Goal: Task Accomplishment & Management: Use online tool/utility

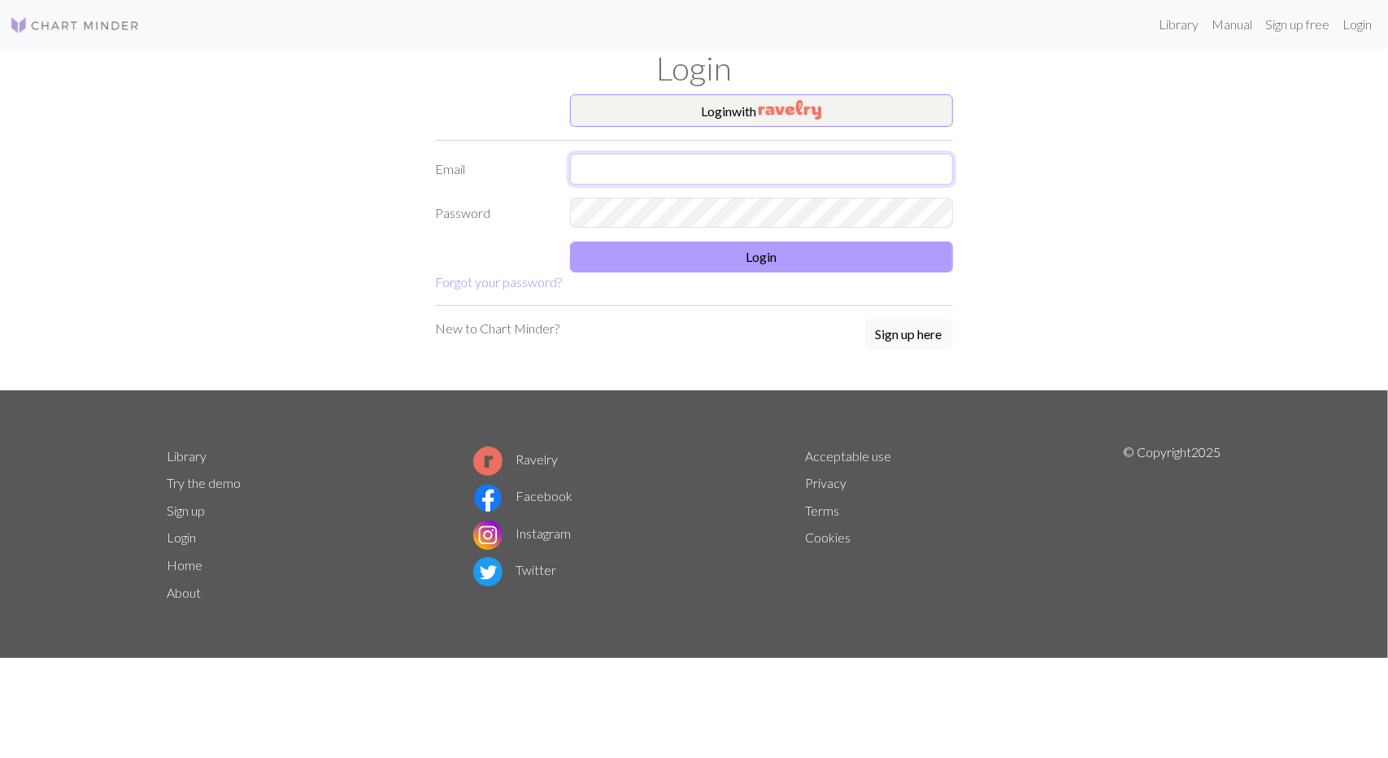
type input "[EMAIL_ADDRESS][DOMAIN_NAME]"
click at [691, 266] on button "Login" at bounding box center [761, 256] width 383 height 31
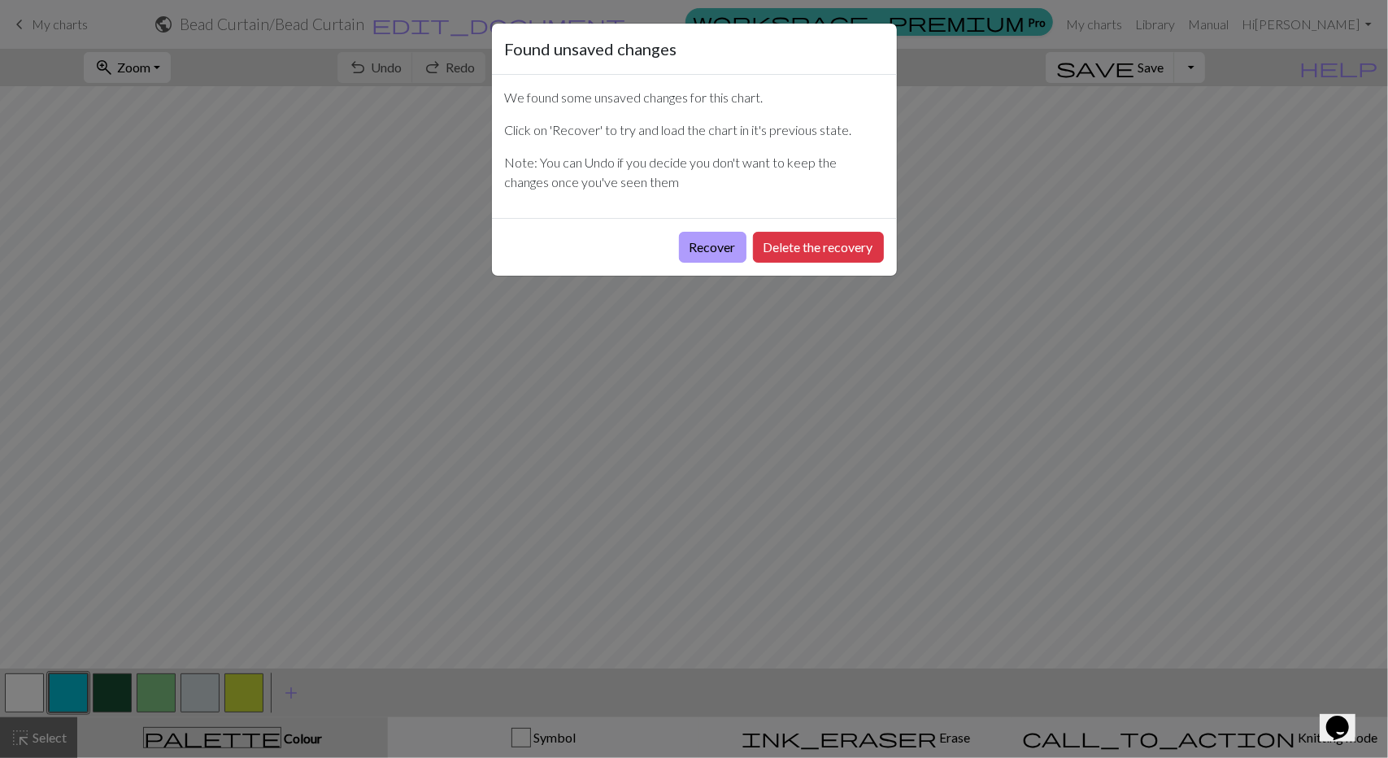
click at [717, 241] on button "Recover" at bounding box center [712, 247] width 67 height 31
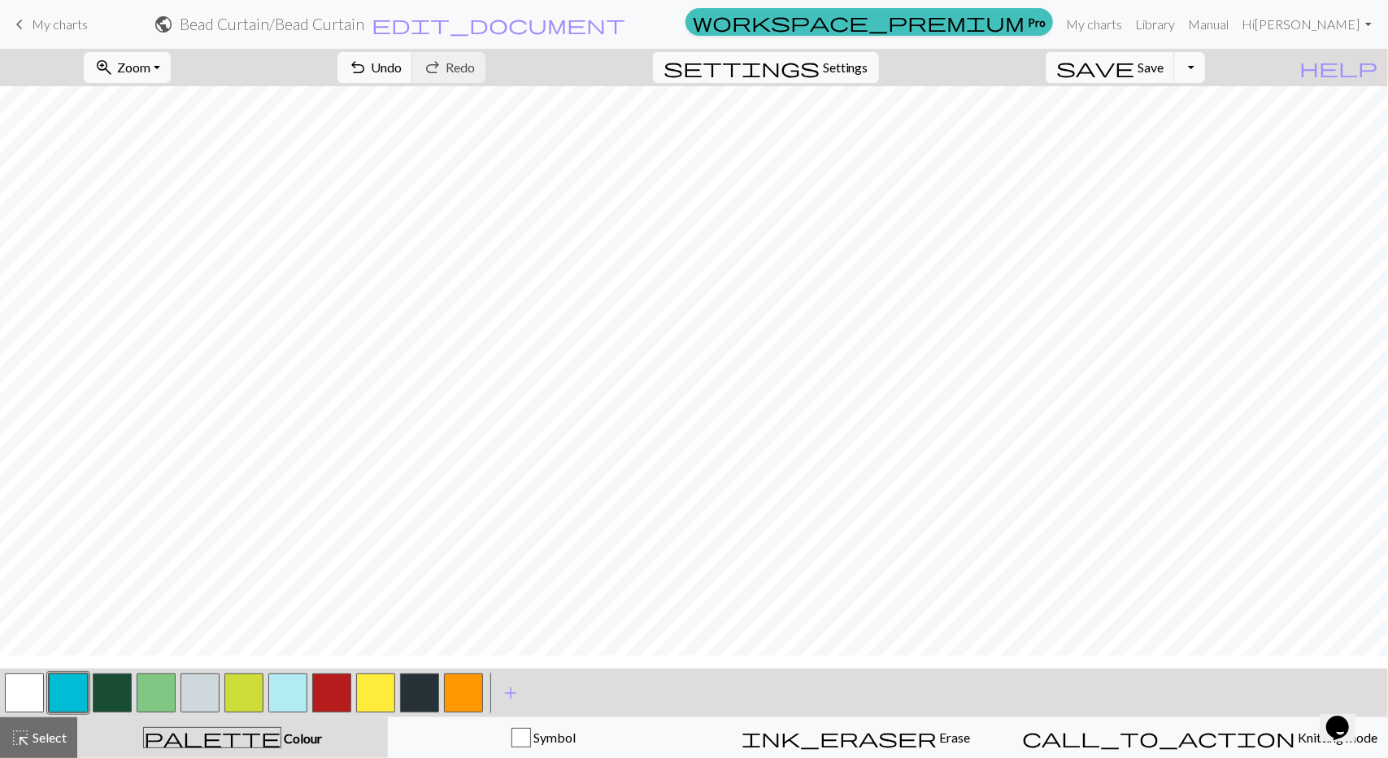
scroll to position [285, 0]
click at [171, 61] on button "zoom_in Zoom Zoom" at bounding box center [127, 67] width 87 height 31
click at [168, 108] on button "Fit all" at bounding box center [149, 102] width 128 height 26
click at [460, 692] on button "button" at bounding box center [463, 692] width 39 height 39
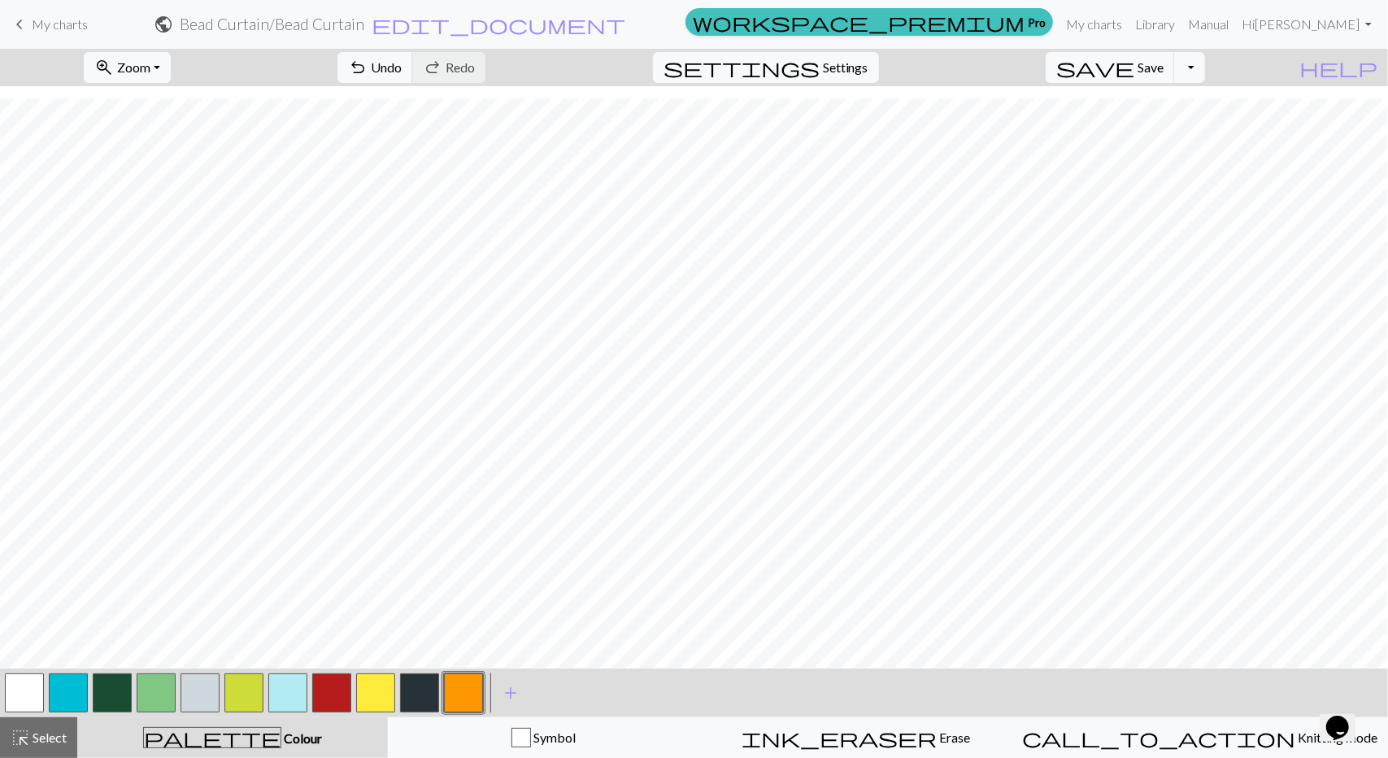
click at [381, 684] on button "button" at bounding box center [375, 692] width 39 height 39
click at [505, 692] on span "add" at bounding box center [511, 692] width 20 height 23
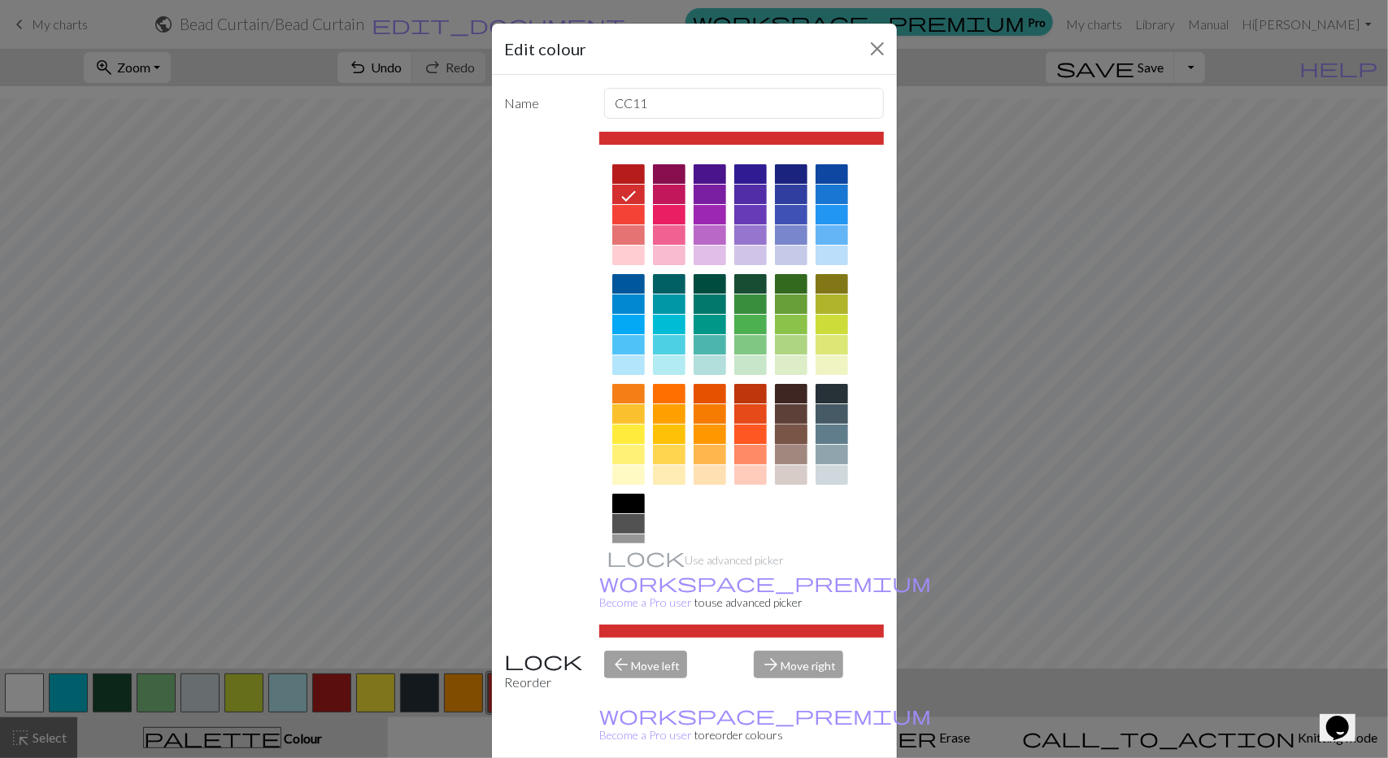
click at [781, 435] on div at bounding box center [791, 434] width 33 height 20
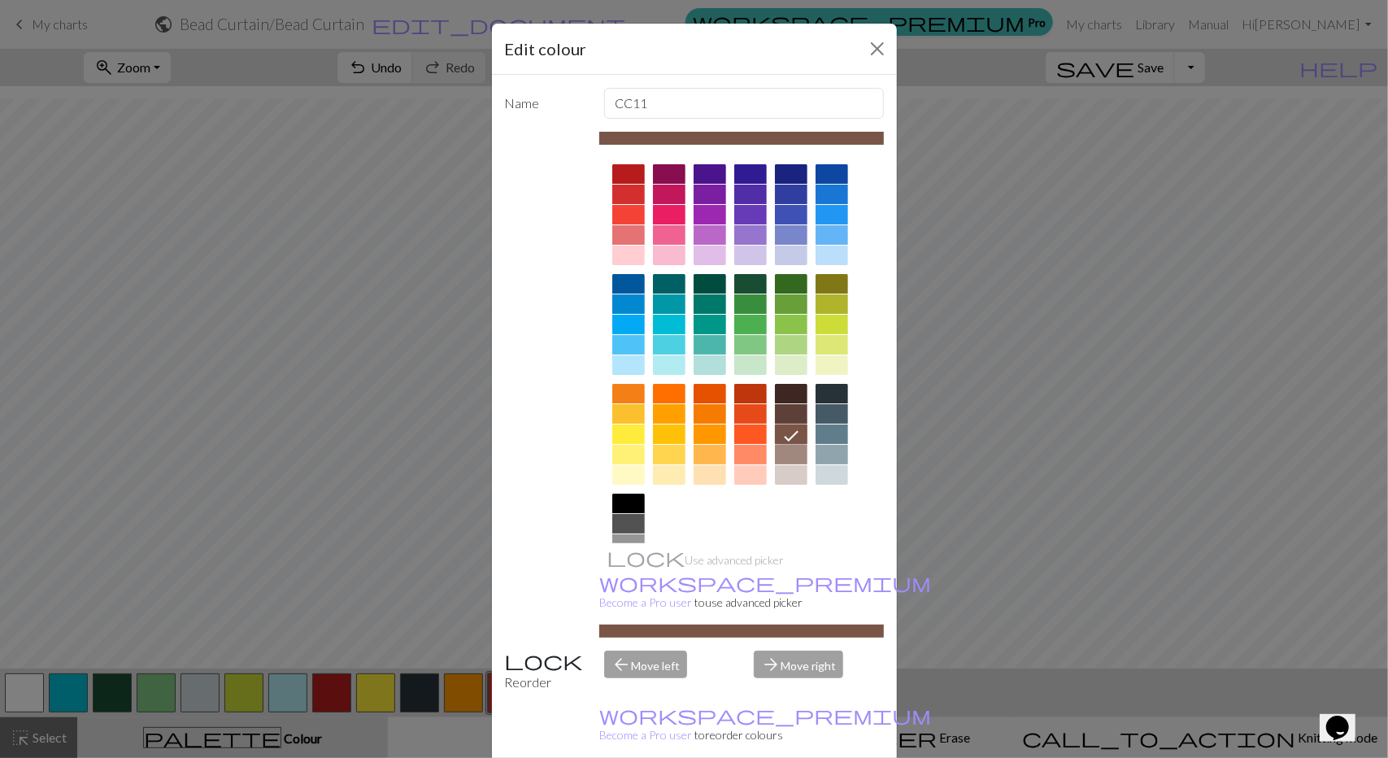
click at [779, 423] on div at bounding box center [791, 439] width 33 height 110
click at [778, 415] on div at bounding box center [791, 414] width 33 height 20
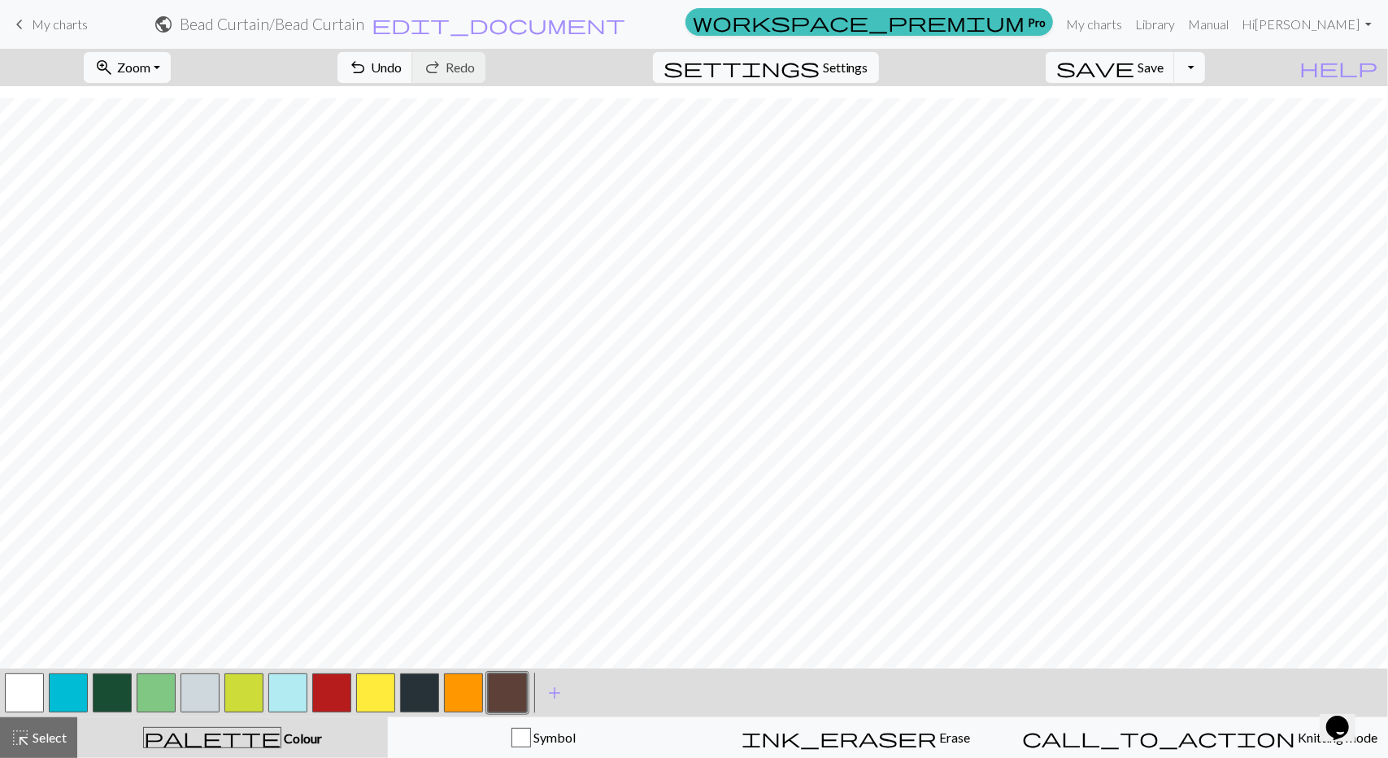
click at [411, 694] on button "button" at bounding box center [419, 692] width 39 height 39
click at [512, 689] on button "button" at bounding box center [507, 692] width 39 height 39
click at [426, 671] on div at bounding box center [420, 693] width 44 height 44
click at [428, 686] on button "button" at bounding box center [419, 692] width 39 height 39
click at [328, 681] on button "button" at bounding box center [331, 692] width 39 height 39
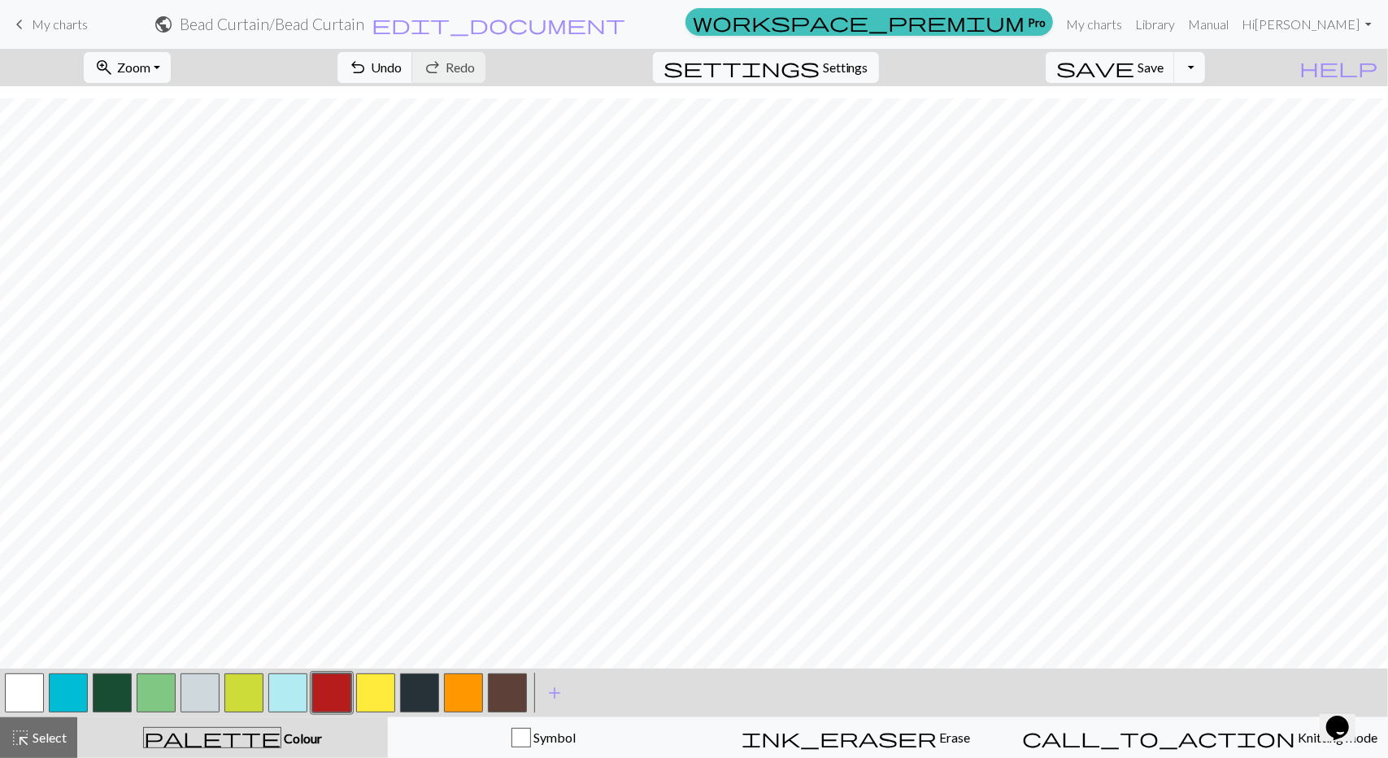
click at [429, 689] on button "button" at bounding box center [419, 692] width 39 height 39
click at [428, 695] on button "button" at bounding box center [419, 692] width 39 height 39
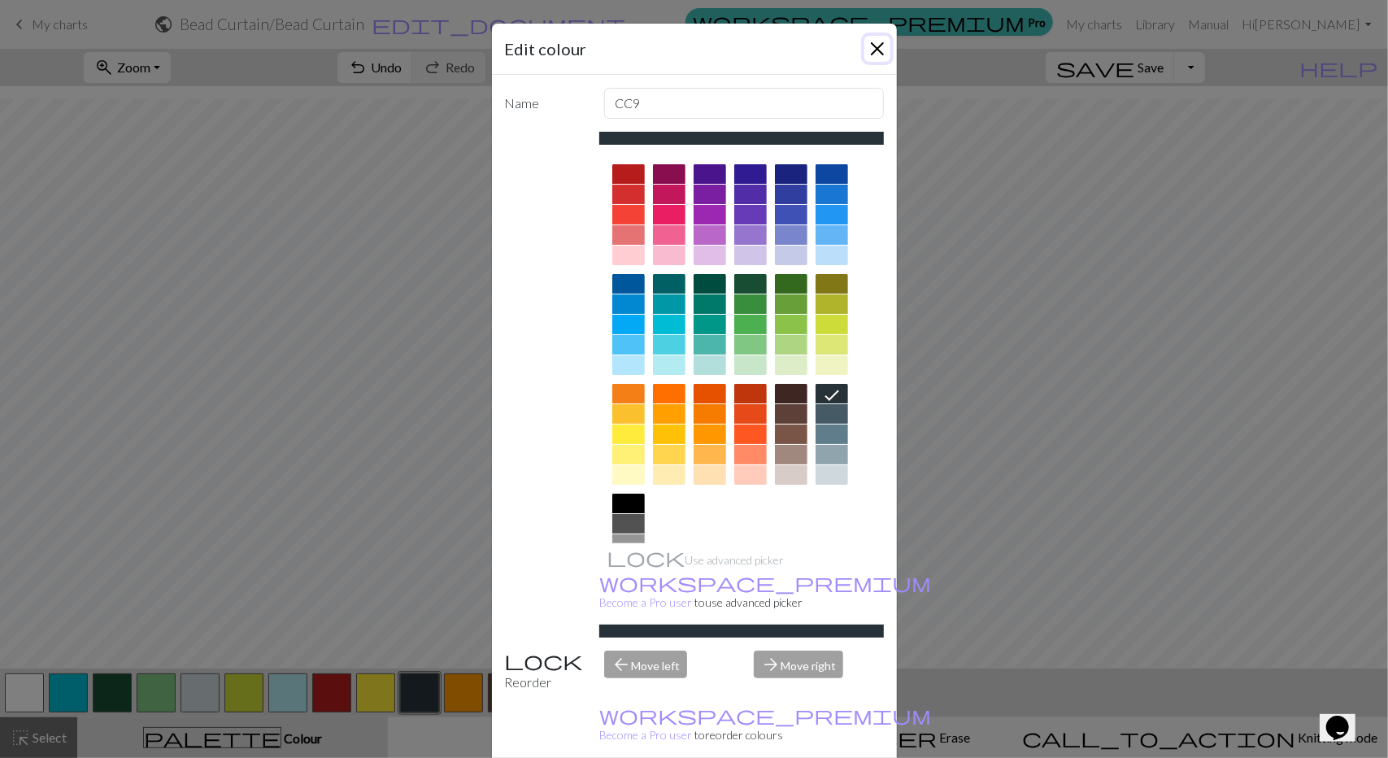
click at [870, 46] on button "Close" at bounding box center [877, 49] width 26 height 26
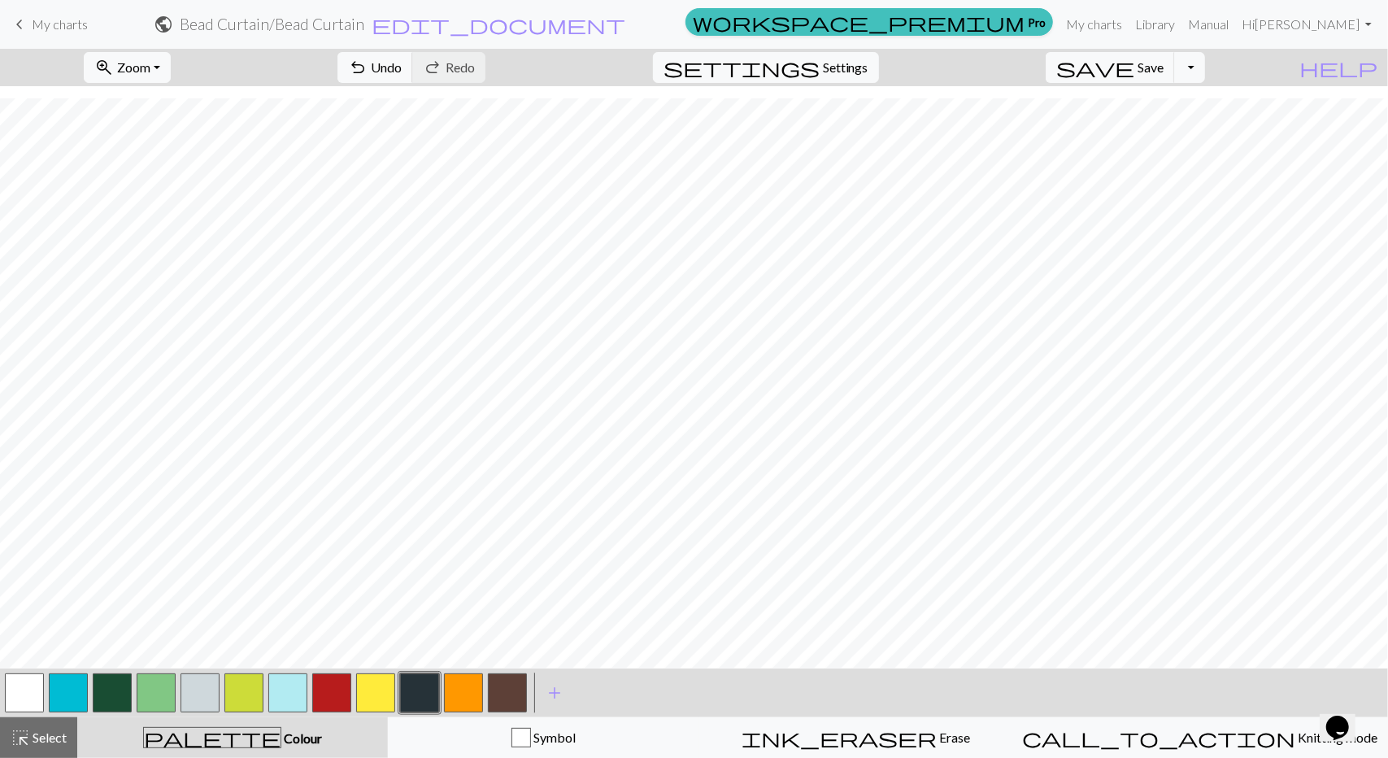
click at [79, 685] on button "button" at bounding box center [68, 692] width 39 height 39
click at [419, 688] on button "button" at bounding box center [419, 692] width 39 height 39
click at [67, 690] on button "button" at bounding box center [68, 692] width 39 height 39
click at [463, 694] on button "button" at bounding box center [463, 692] width 39 height 39
click at [358, 694] on button "button" at bounding box center [375, 692] width 39 height 39
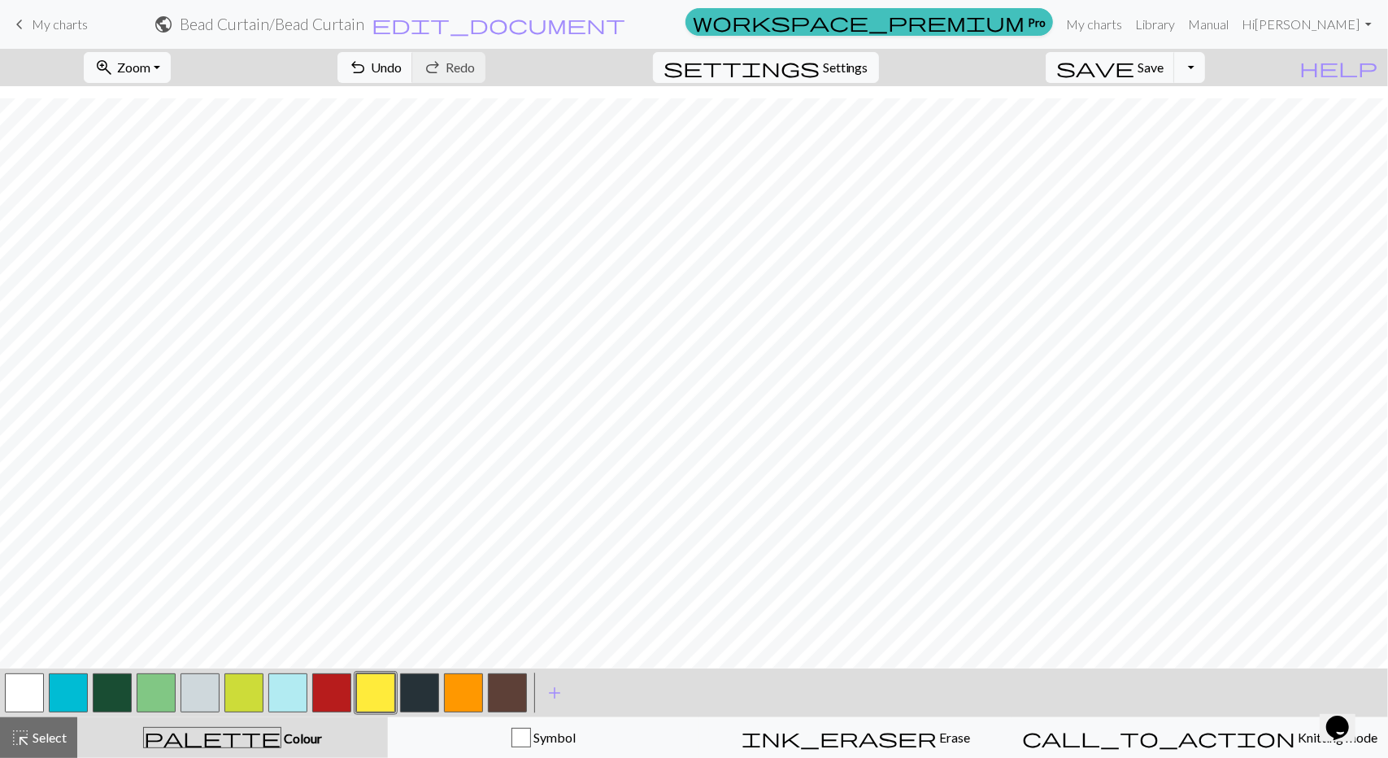
click at [340, 684] on button "button" at bounding box center [331, 692] width 39 height 39
click at [65, 698] on button "button" at bounding box center [68, 692] width 39 height 39
click at [415, 704] on button "button" at bounding box center [419, 692] width 39 height 39
click at [336, 685] on button "button" at bounding box center [331, 692] width 39 height 39
click at [423, 695] on button "button" at bounding box center [419, 692] width 39 height 39
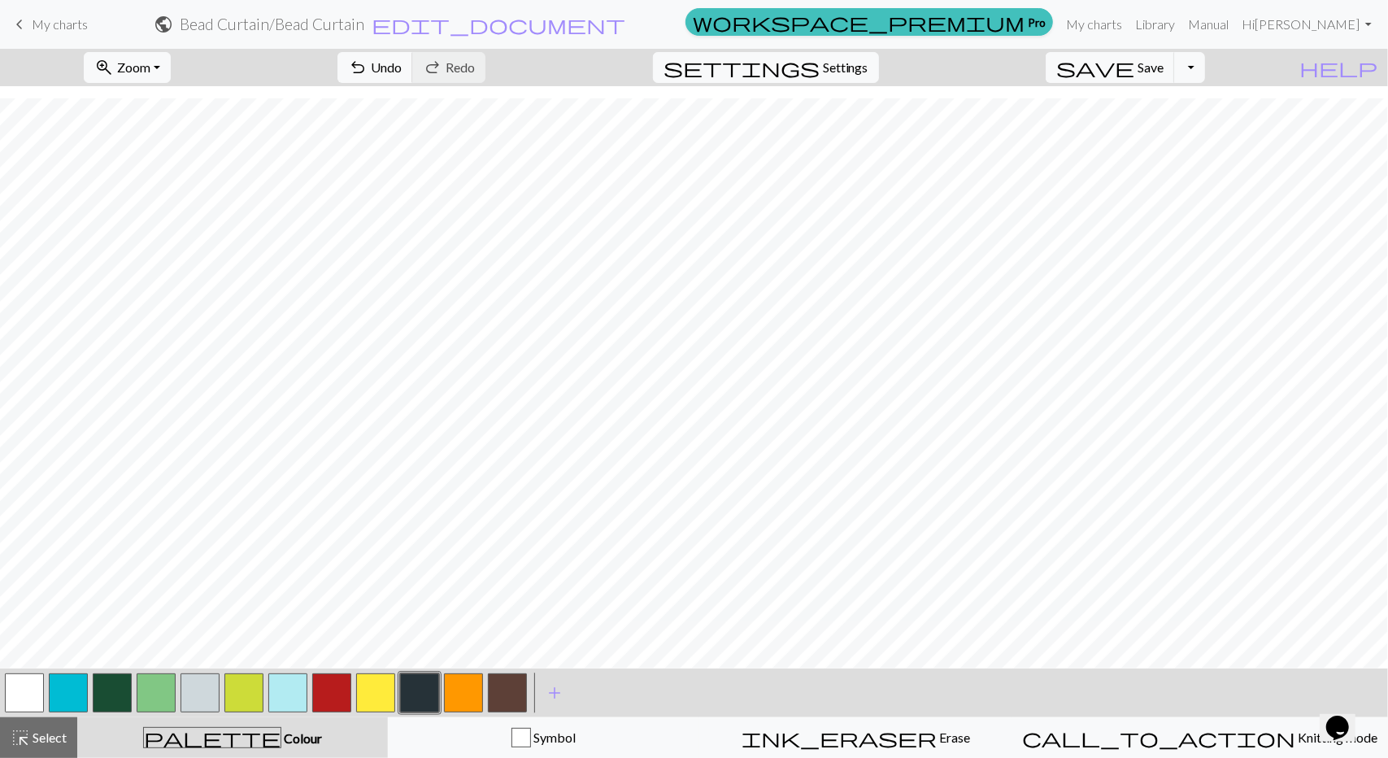
click at [340, 694] on button "button" at bounding box center [331, 692] width 39 height 39
click at [420, 681] on button "button" at bounding box center [419, 692] width 39 height 39
click at [348, 686] on button "button" at bounding box center [331, 692] width 39 height 39
click at [171, 62] on button "zoom_in Zoom Zoom" at bounding box center [127, 67] width 87 height 31
click at [176, 126] on button "Fit width" at bounding box center [149, 128] width 128 height 26
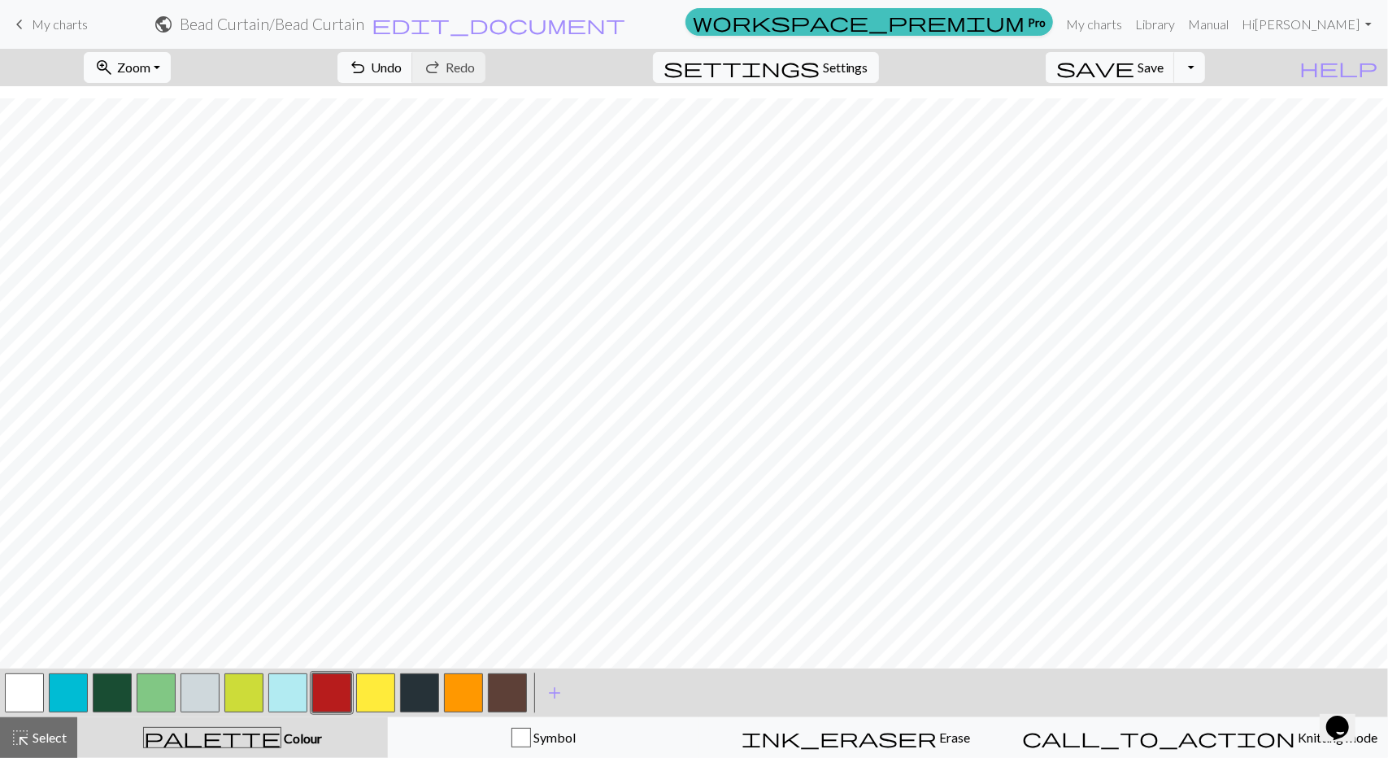
click at [150, 73] on span "Zoom" at bounding box center [133, 66] width 33 height 15
click at [173, 134] on button "Fit width" at bounding box center [149, 128] width 128 height 26
click at [150, 69] on span "Zoom" at bounding box center [133, 66] width 33 height 15
click at [159, 194] on button "50%" at bounding box center [149, 194] width 128 height 26
click at [167, 76] on button "zoom_in Zoom Zoom" at bounding box center [127, 67] width 87 height 31
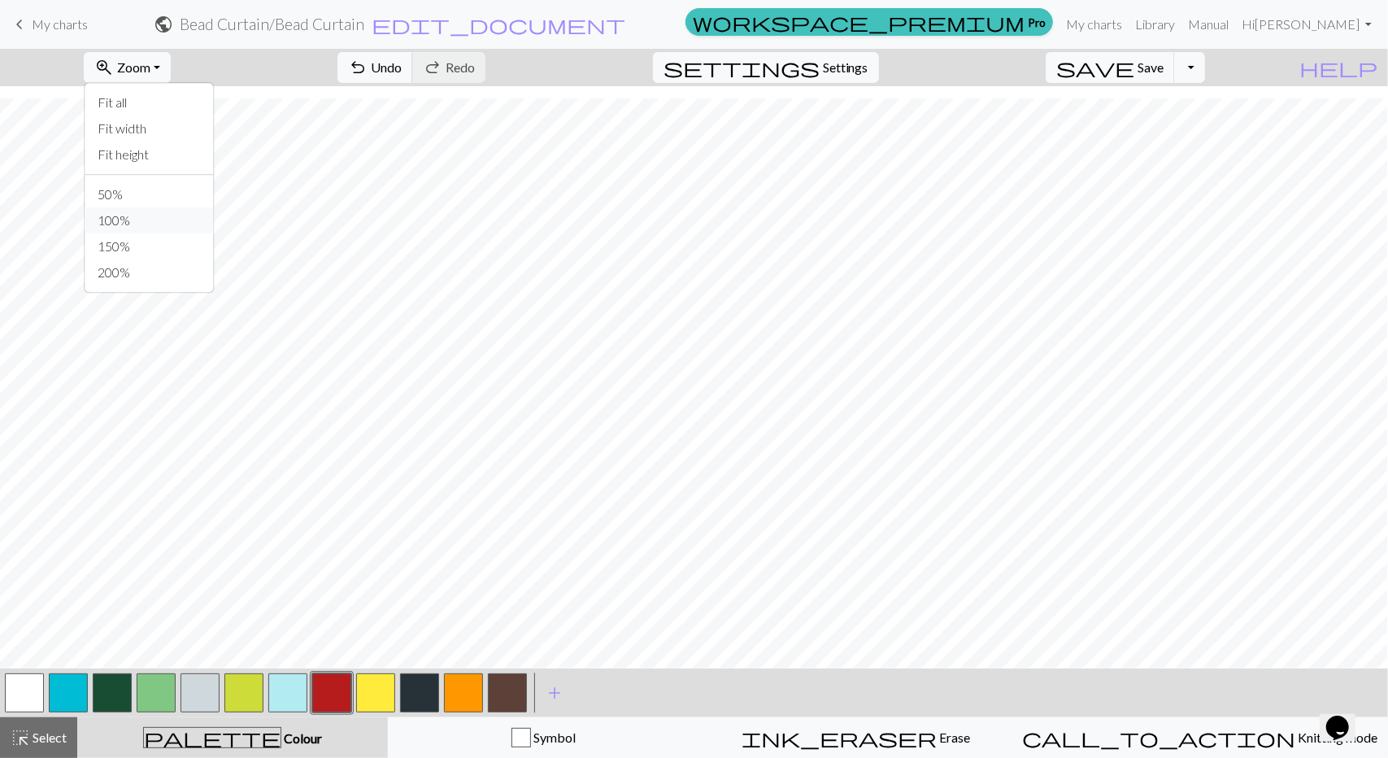
click at [174, 220] on button "100%" at bounding box center [149, 220] width 128 height 26
